Goal: Task Accomplishment & Management: Use online tool/utility

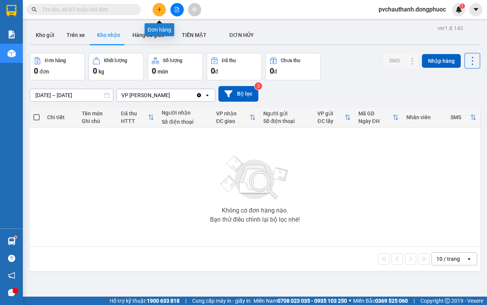
click at [157, 12] on icon "plus" at bounding box center [159, 9] width 5 height 5
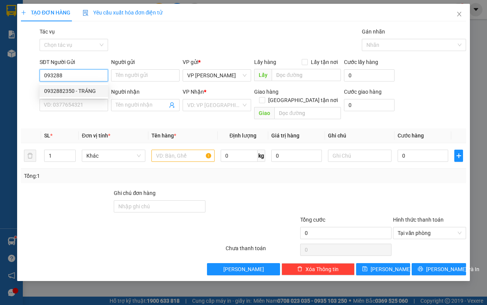
click at [75, 92] on div "0932882350 - TRÁNG" at bounding box center [73, 91] width 59 height 8
type input "0932882350"
type input "TRÁNG"
type input "0845609139"
type input "TRIẾT"
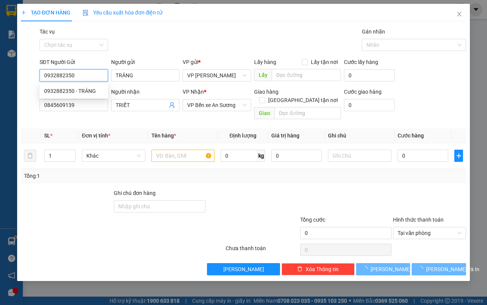
type input "25.000"
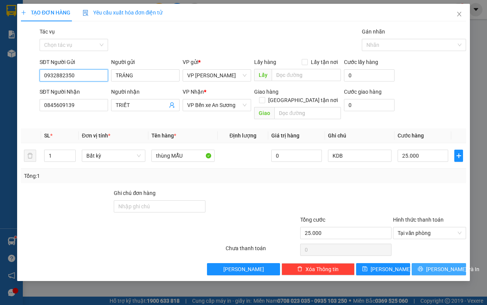
type input "0932882350"
click at [429, 263] on button "[PERSON_NAME] và In" at bounding box center [439, 269] width 54 height 12
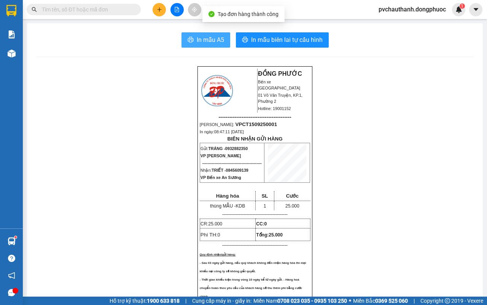
click at [214, 40] on span "In mẫu A5" at bounding box center [210, 40] width 27 height 10
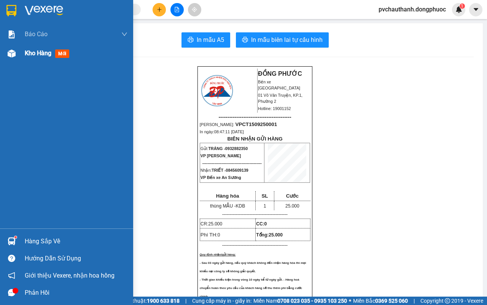
click at [30, 56] on span "Kho hàng" at bounding box center [38, 52] width 27 height 7
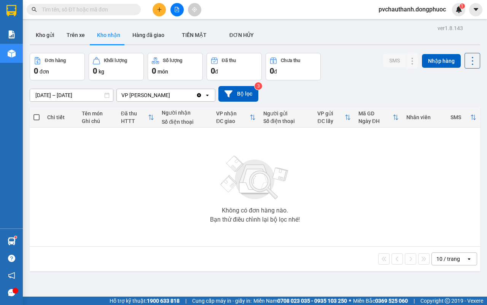
click at [37, 119] on span at bounding box center [36, 117] width 6 height 6
click at [37, 113] on input "checkbox" at bounding box center [37, 113] width 0 height 0
click at [35, 118] on span at bounding box center [36, 117] width 6 height 6
click at [37, 113] on input "checkbox" at bounding box center [37, 113] width 0 height 0
click at [37, 117] on span at bounding box center [36, 117] width 6 height 6
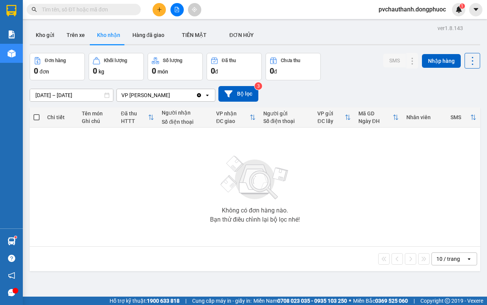
click at [37, 113] on input "checkbox" at bounding box center [37, 113] width 0 height 0
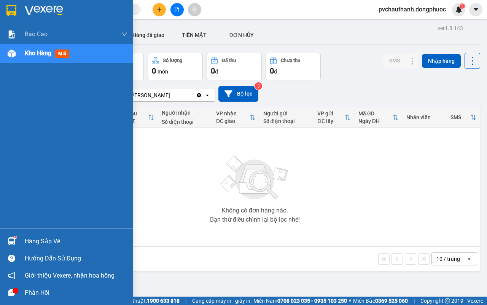
drag, startPoint x: 29, startPoint y: 50, endPoint x: 33, endPoint y: 52, distance: 4.1
click at [33, 52] on span "Kho hàng" at bounding box center [38, 52] width 27 height 7
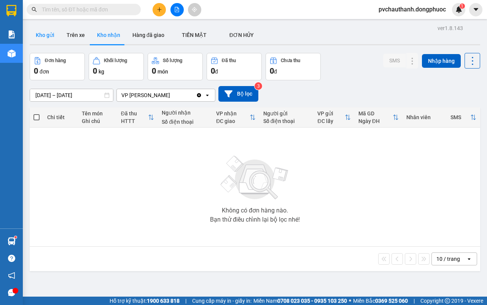
click at [52, 35] on button "Kho gửi" at bounding box center [45, 35] width 31 height 18
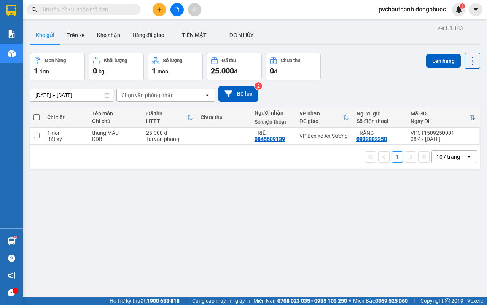
click at [36, 113] on label at bounding box center [36, 117] width 6 height 8
click at [37, 113] on input "checkbox" at bounding box center [37, 113] width 0 height 0
checkbox input "true"
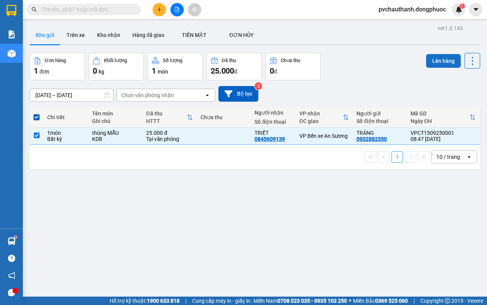
click at [437, 62] on button "Lên hàng" at bounding box center [443, 61] width 35 height 14
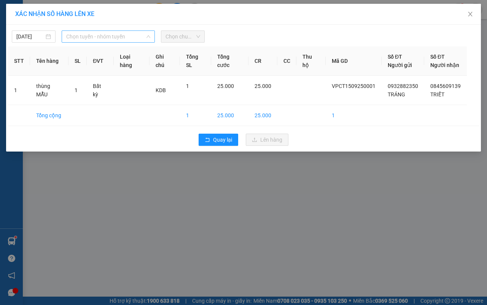
click at [142, 37] on span "Chọn tuyến - nhóm tuyến" at bounding box center [108, 36] width 84 height 11
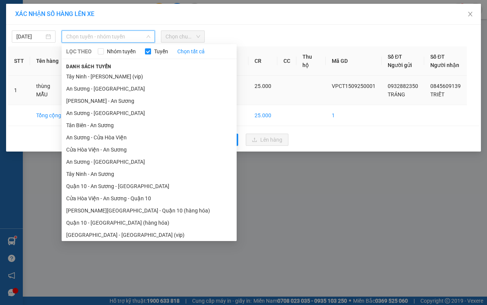
click at [95, 100] on li "[PERSON_NAME] - An Sương" at bounding box center [149, 101] width 175 height 12
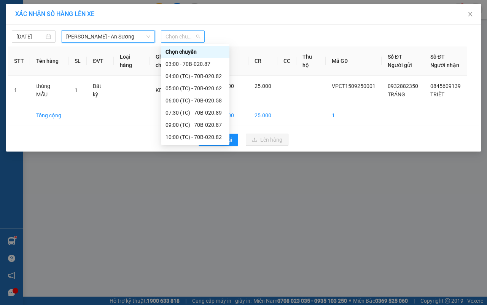
click at [195, 38] on span "Chọn chuyến" at bounding box center [183, 36] width 35 height 11
click at [181, 124] on div "09:00 (TC) - 70B-020.87" at bounding box center [195, 125] width 59 height 8
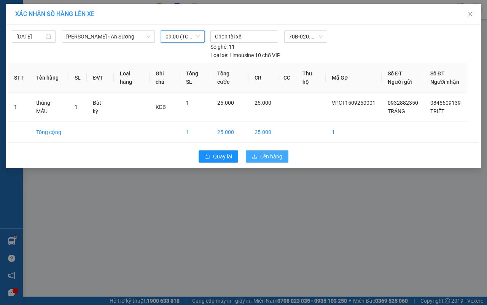
click at [277, 157] on span "Lên hàng" at bounding box center [271, 156] width 22 height 8
